Goal: Communication & Community: Answer question/provide support

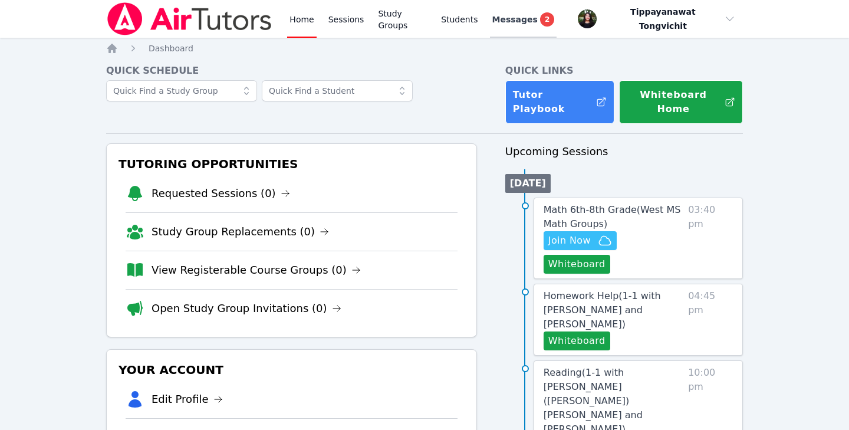
click at [530, 29] on link "Messages 2" at bounding box center [523, 19] width 67 height 38
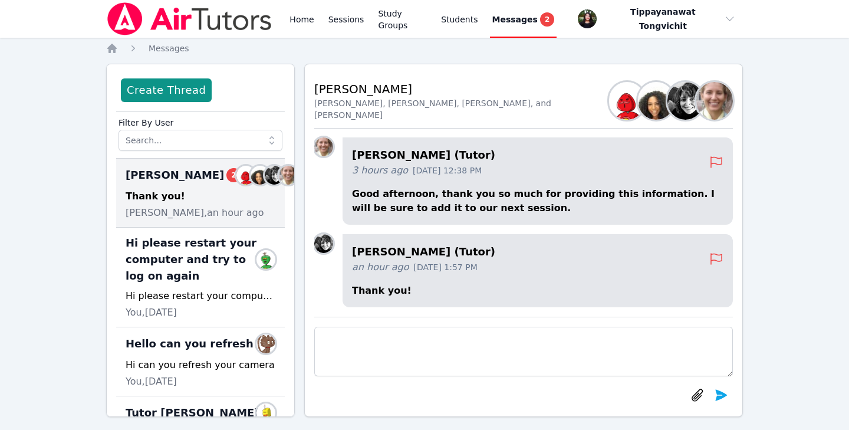
click at [412, 356] on textarea at bounding box center [523, 352] width 419 height 50
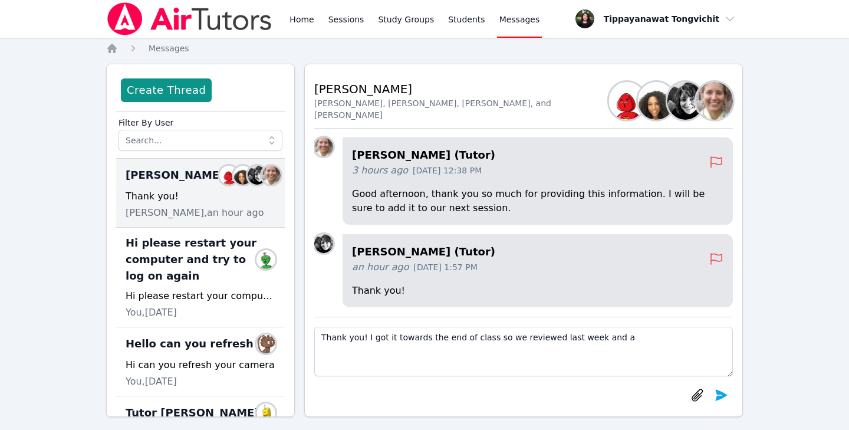
drag, startPoint x: 633, startPoint y: 336, endPoint x: 93, endPoint y: 334, distance: 540.8
click at [93, 335] on div "Home Sessions Study Groups Students Messages Open user menu Tippayanawat Tongvi…" at bounding box center [424, 220] width 849 height 441
type textarea "T"
click at [191, 29] on img at bounding box center [189, 18] width 167 height 33
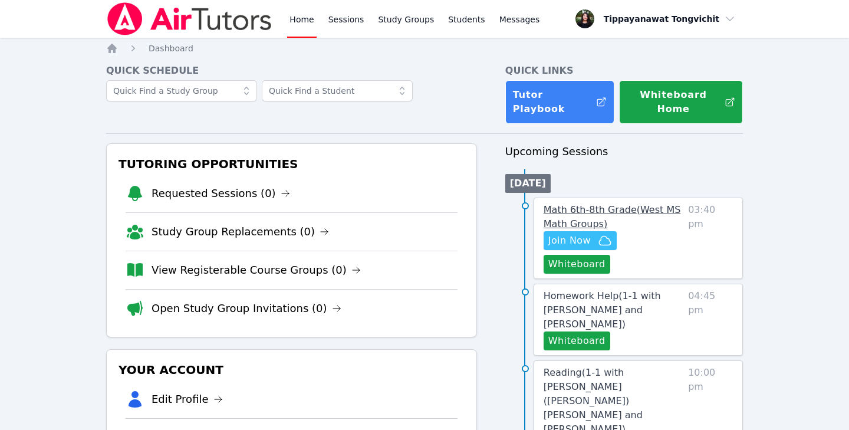
click at [563, 203] on link "Math 6th-8th Grade ( [GEOGRAPHIC_DATA] Math Groups )" at bounding box center [614, 217] width 140 height 28
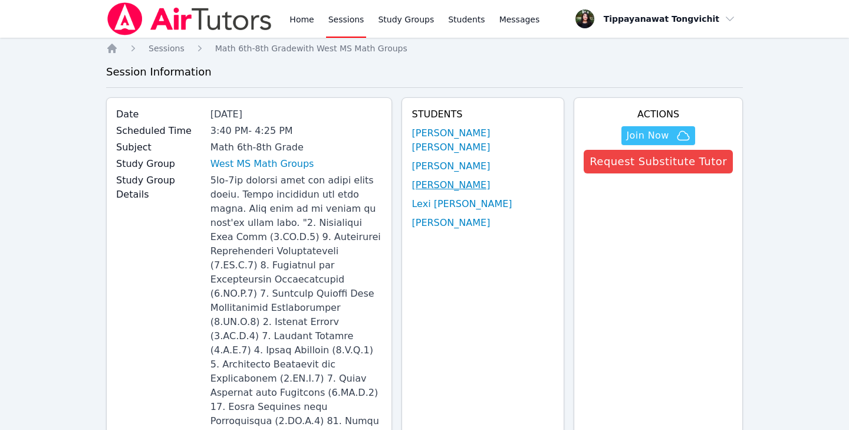
click at [486, 178] on link "[PERSON_NAME]" at bounding box center [451, 185] width 78 height 14
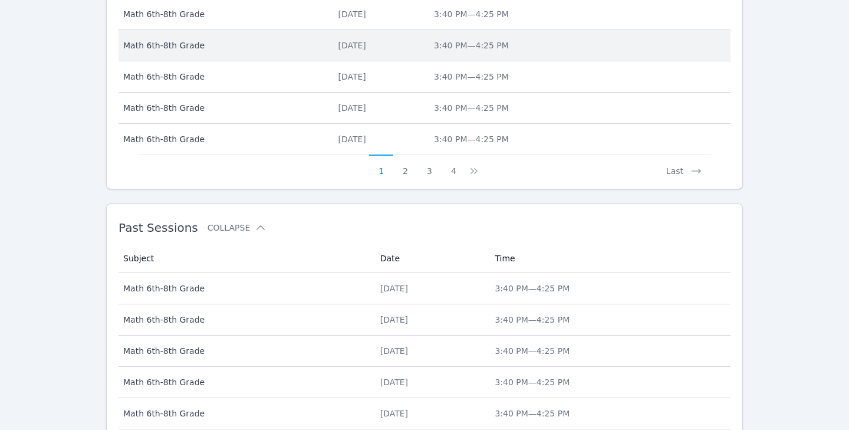
scroll to position [574, 0]
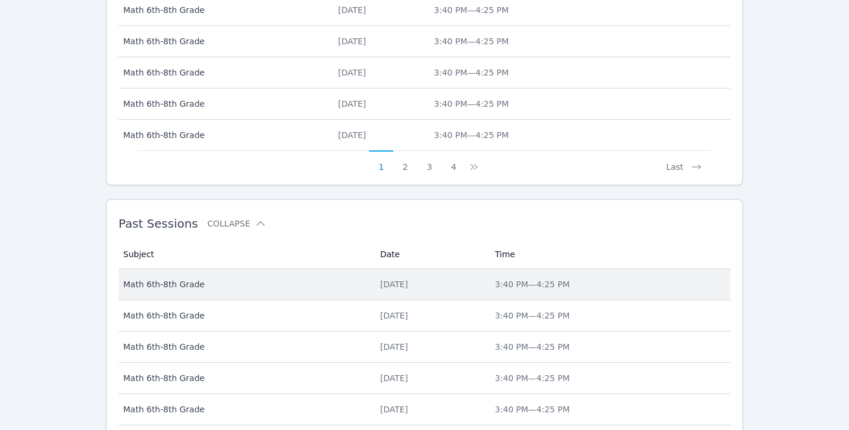
click at [260, 282] on span "Math 6th-8th Grade" at bounding box center [244, 284] width 243 height 12
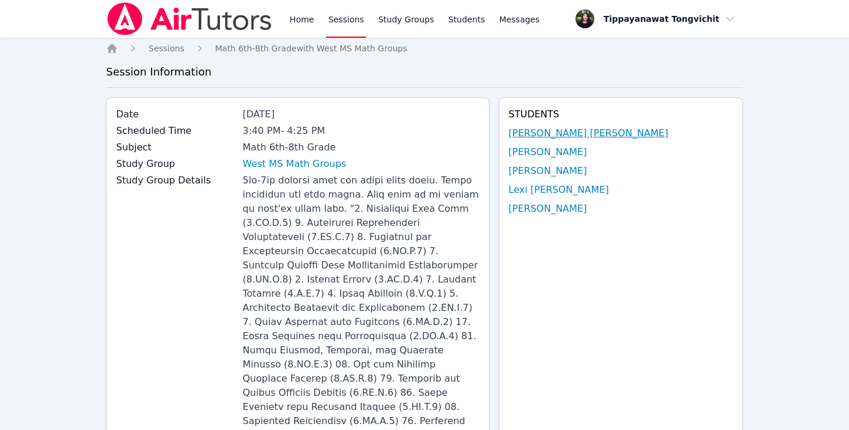
click at [590, 130] on link "[PERSON_NAME] [PERSON_NAME]" at bounding box center [589, 133] width 160 height 14
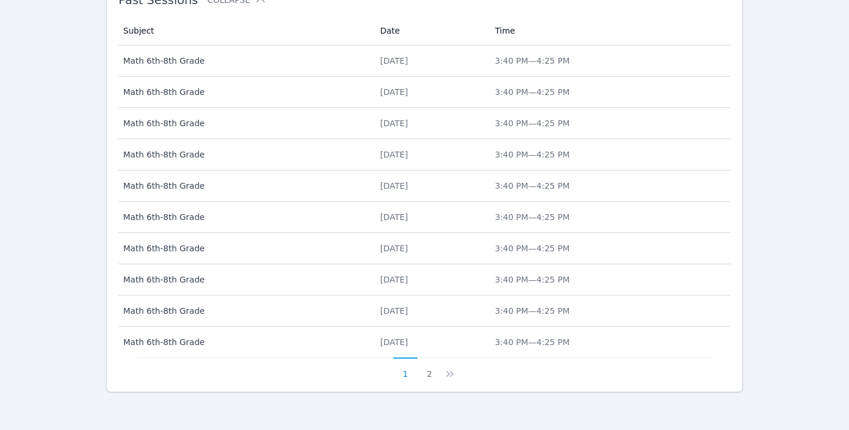
scroll to position [791, 0]
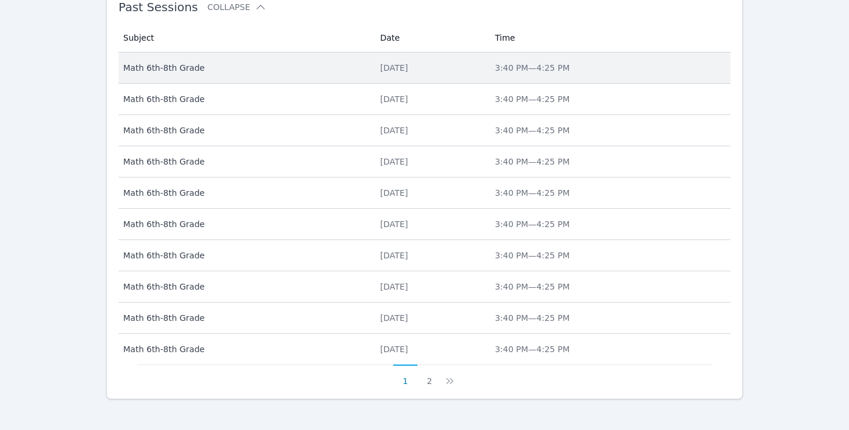
click at [421, 68] on div "[DATE]" at bounding box center [430, 68] width 101 height 12
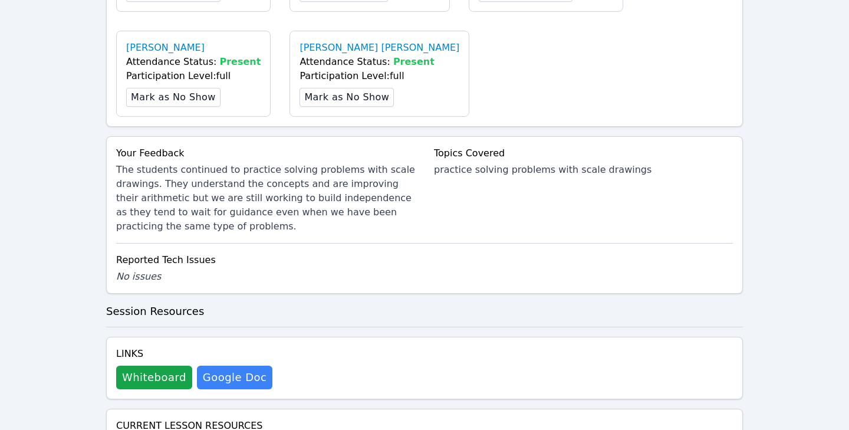
click at [159, 337] on div "Links Whiteboard Hidden Google Doc" at bounding box center [424, 368] width 637 height 63
click at [157, 366] on button "Whiteboard" at bounding box center [154, 378] width 76 height 24
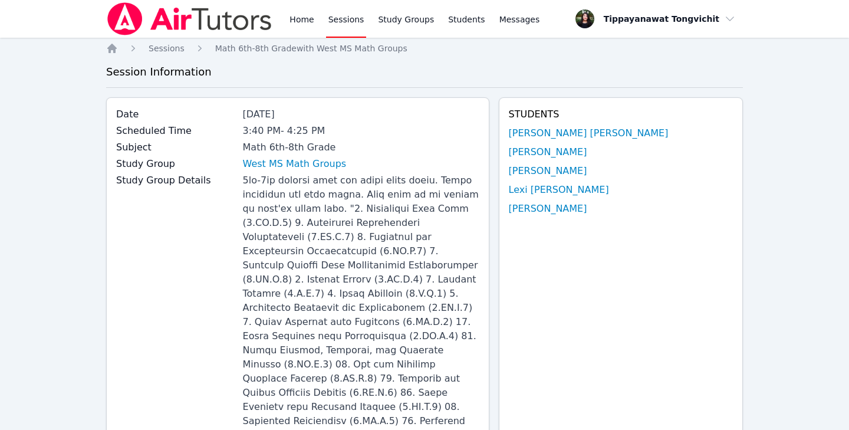
click at [286, 18] on div "Home Sessions Study Groups Students Messages" at bounding box center [324, 19] width 436 height 38
click at [296, 24] on link "Home" at bounding box center [301, 19] width 29 height 38
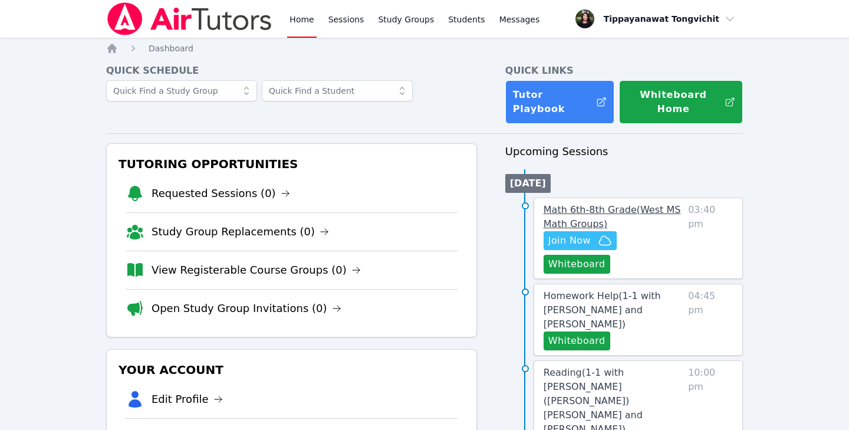
click at [606, 204] on span "Math 6th-8th Grade ( [GEOGRAPHIC_DATA] Math Groups )" at bounding box center [612, 216] width 137 height 25
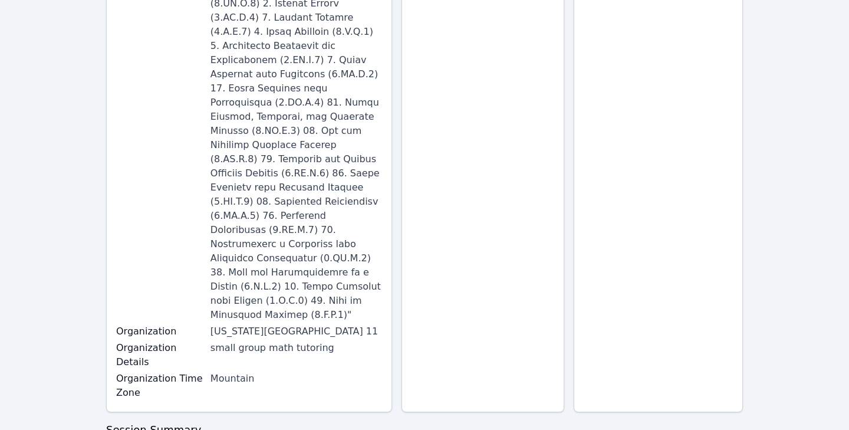
scroll to position [346, 0]
